Goal: Browse casually

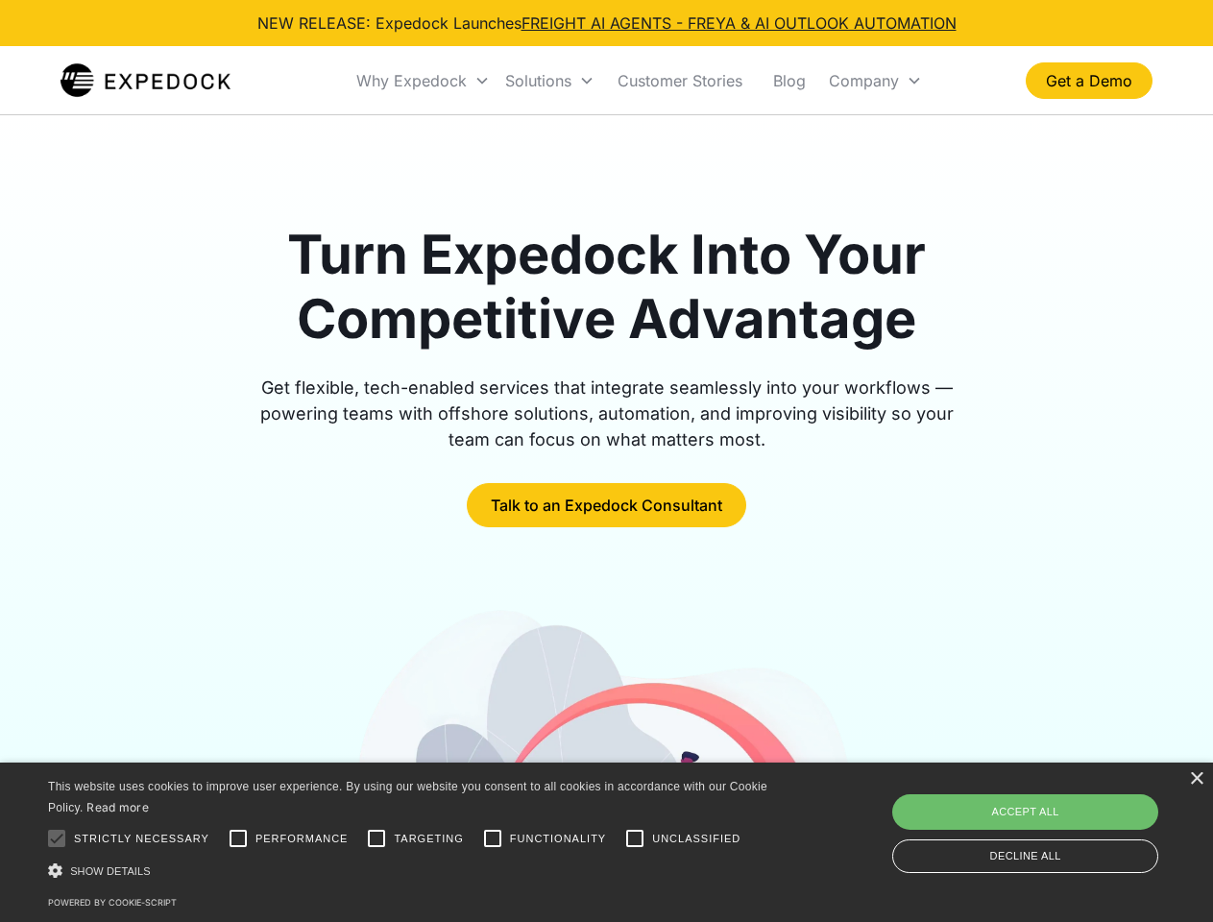
click at [424, 81] on div "Why Expedock" at bounding box center [411, 80] width 110 height 19
click at [549, 81] on div "Solutions" at bounding box center [538, 80] width 66 height 19
click at [875, 81] on div "Company" at bounding box center [864, 80] width 70 height 19
click at [57, 838] on div at bounding box center [56, 838] width 38 height 38
click at [238, 838] on input "Performance" at bounding box center [238, 838] width 38 height 38
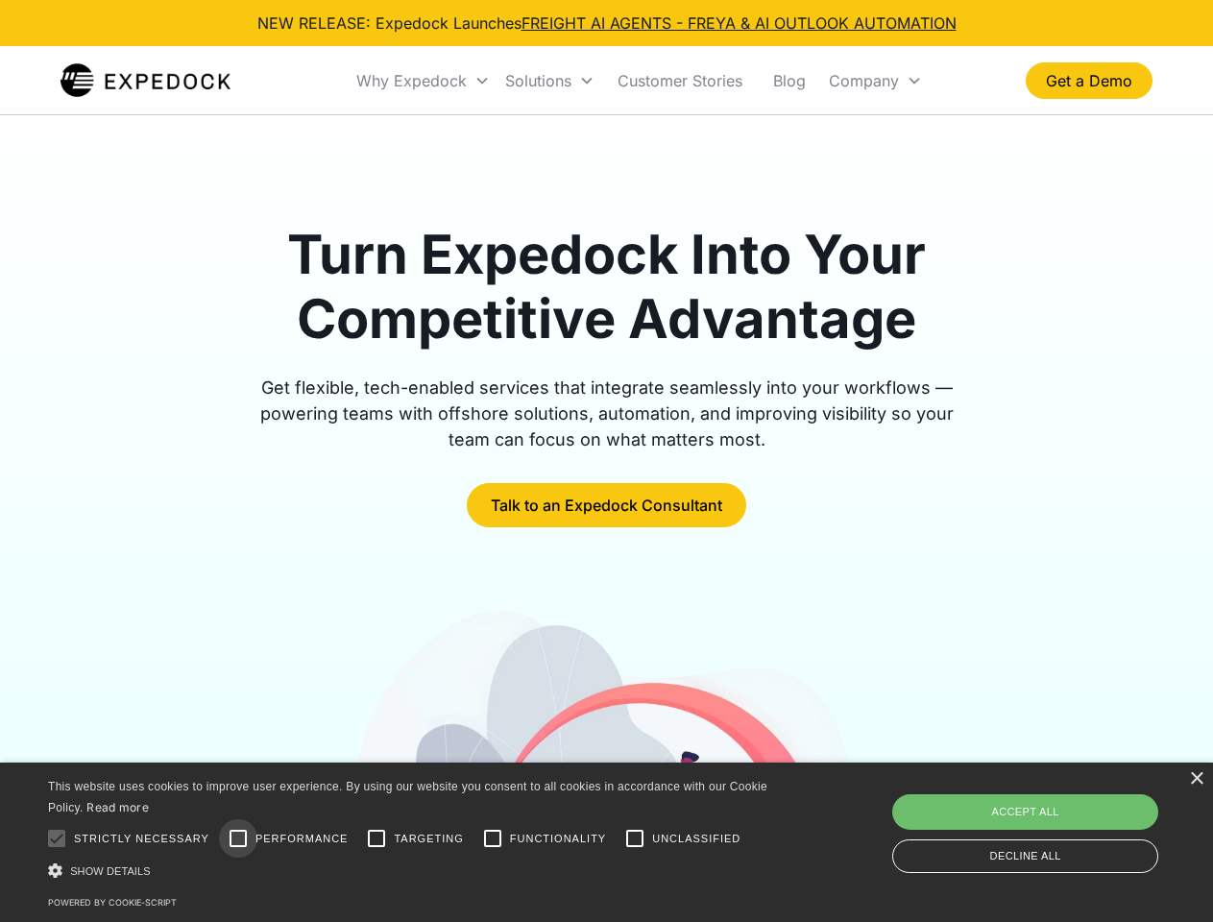
checkbox input "true"
click at [376, 838] on input "Targeting" at bounding box center [376, 838] width 38 height 38
checkbox input "true"
click at [493, 838] on input "Functionality" at bounding box center [492, 838] width 38 height 38
checkbox input "true"
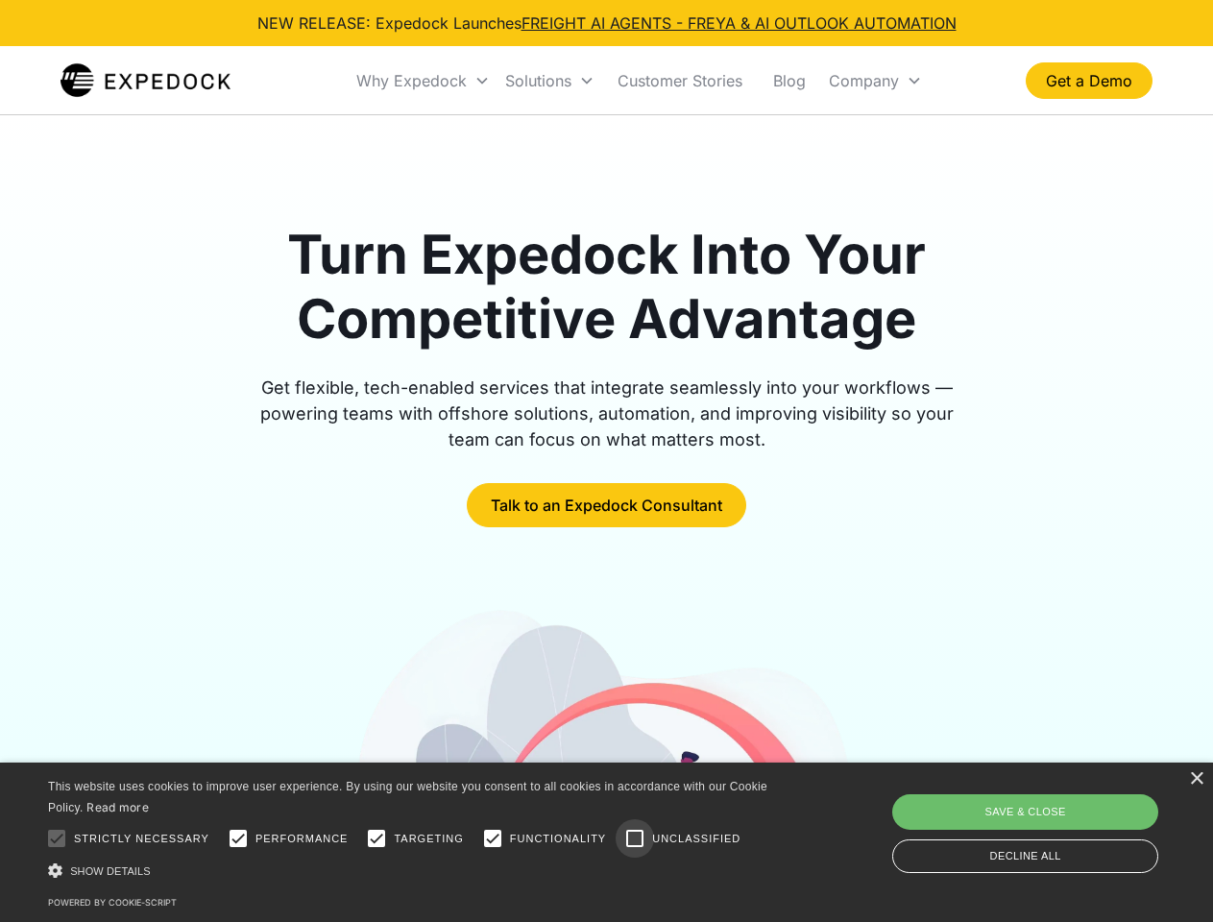
click at [635, 838] on input "Unclassified" at bounding box center [635, 838] width 38 height 38
checkbox input "true"
click at [411, 870] on div "Show details Hide details" at bounding box center [411, 871] width 726 height 20
